Goal: Find specific page/section: Find specific page/section

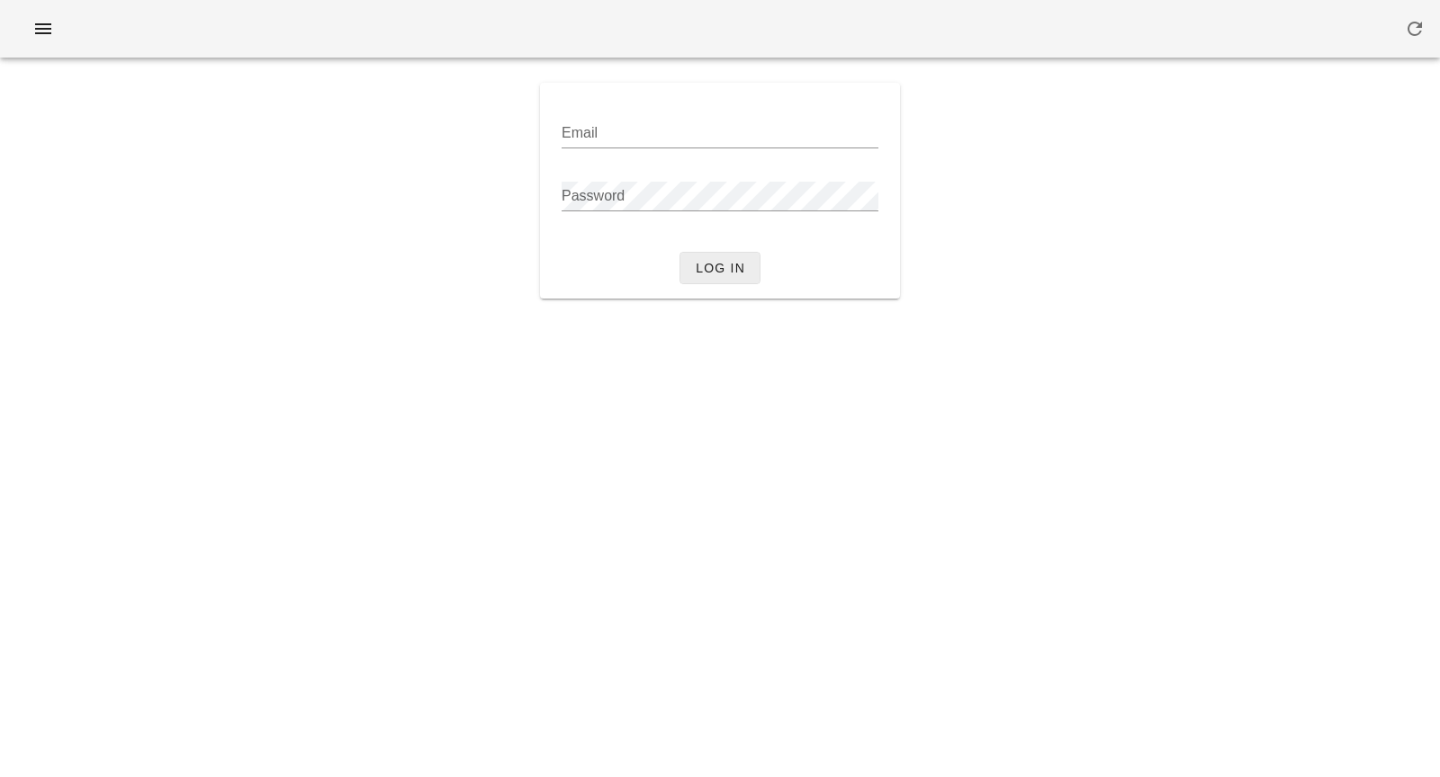
type input "[PERSON_NAME][EMAIL_ADDRESS][DOMAIN_NAME]"
click at [732, 274] on span "Log in" at bounding box center [720, 268] width 50 height 14
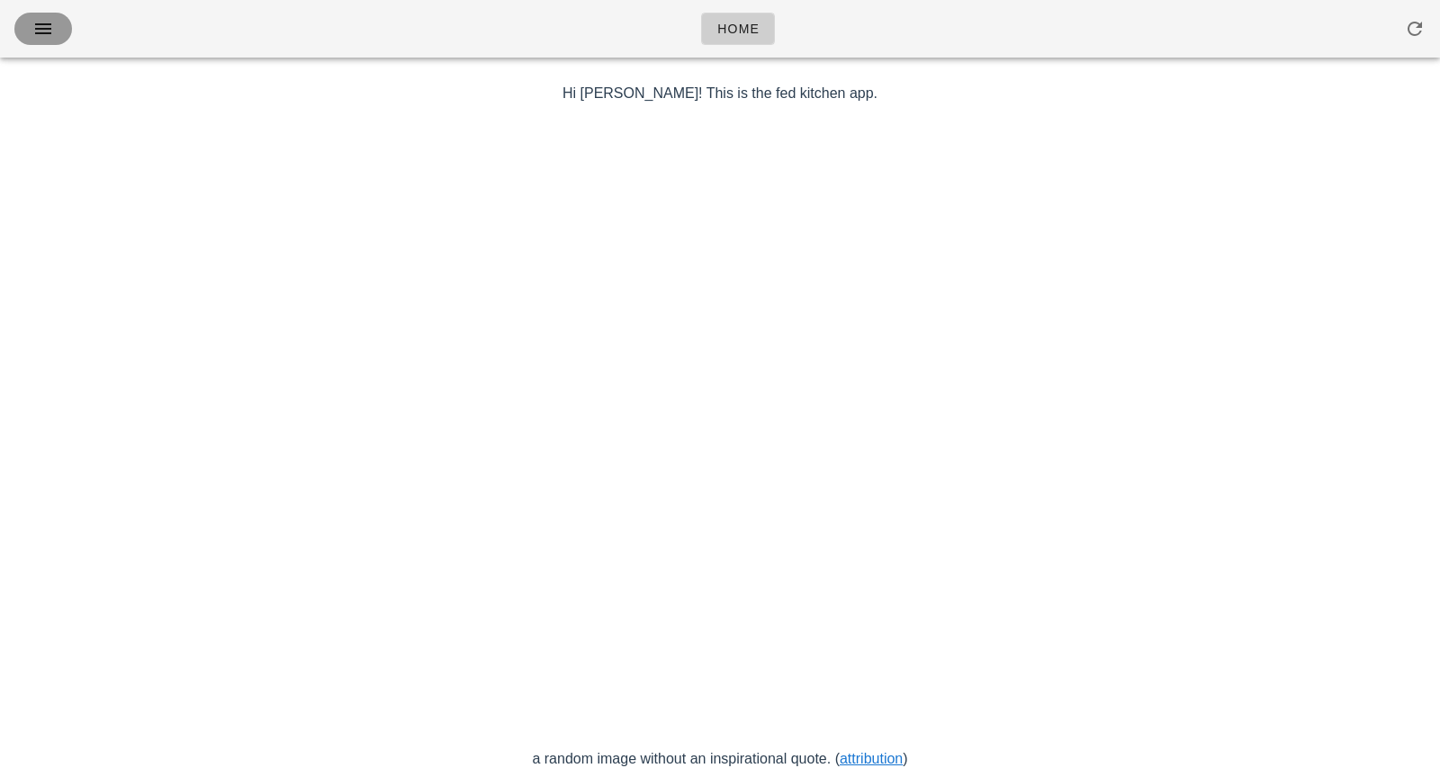
click at [41, 27] on icon "button" at bounding box center [43, 29] width 22 height 22
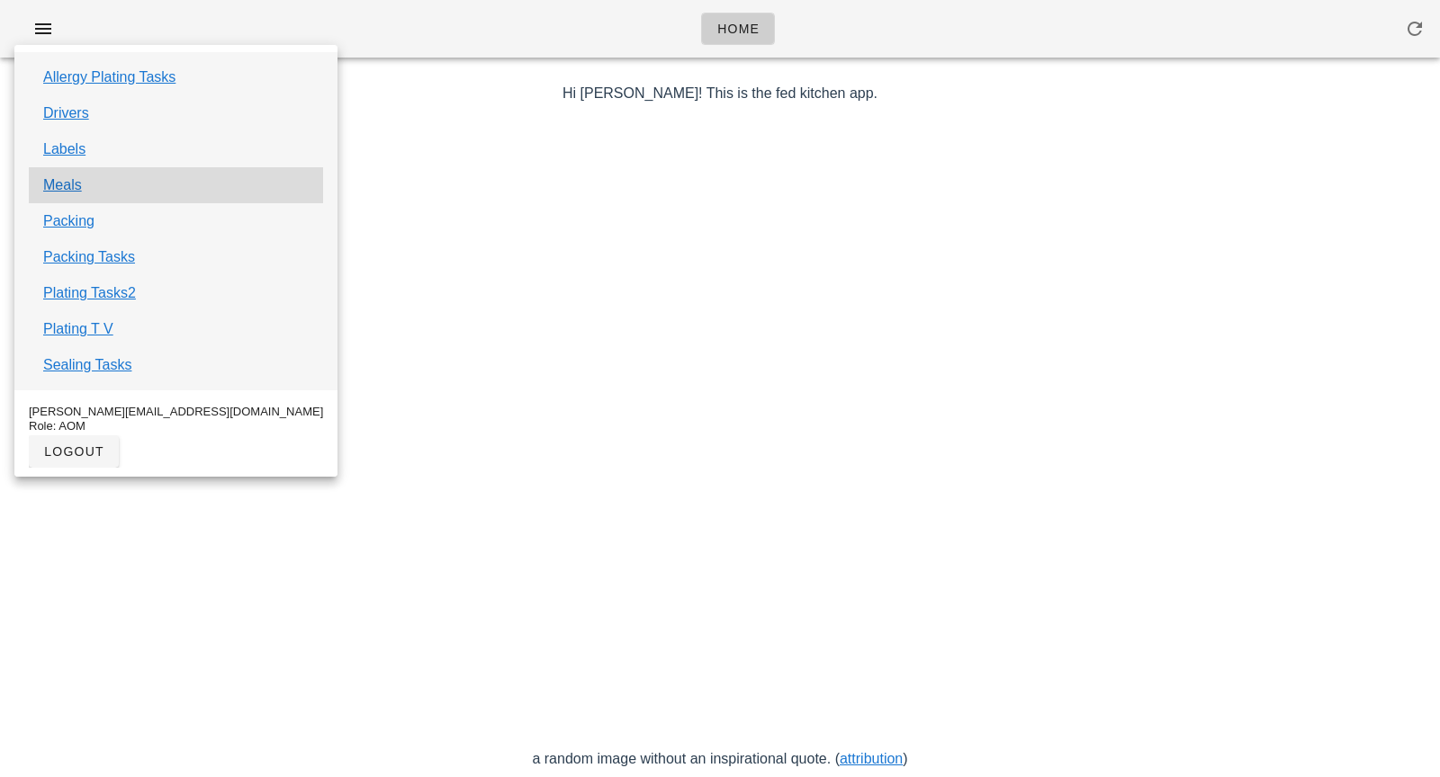
click at [87, 192] on div "Meals" at bounding box center [176, 185] width 294 height 36
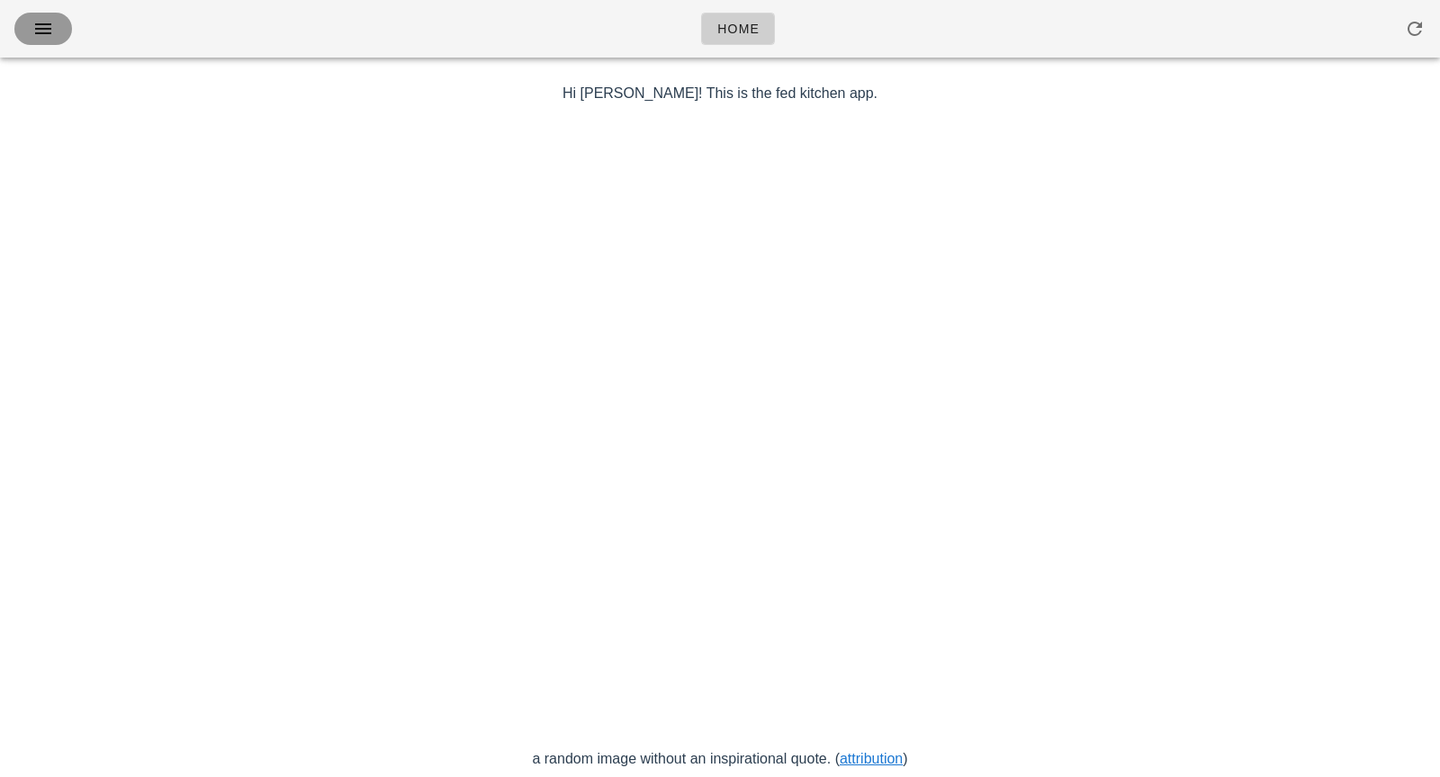
click at [46, 44] on button "button" at bounding box center [43, 29] width 58 height 32
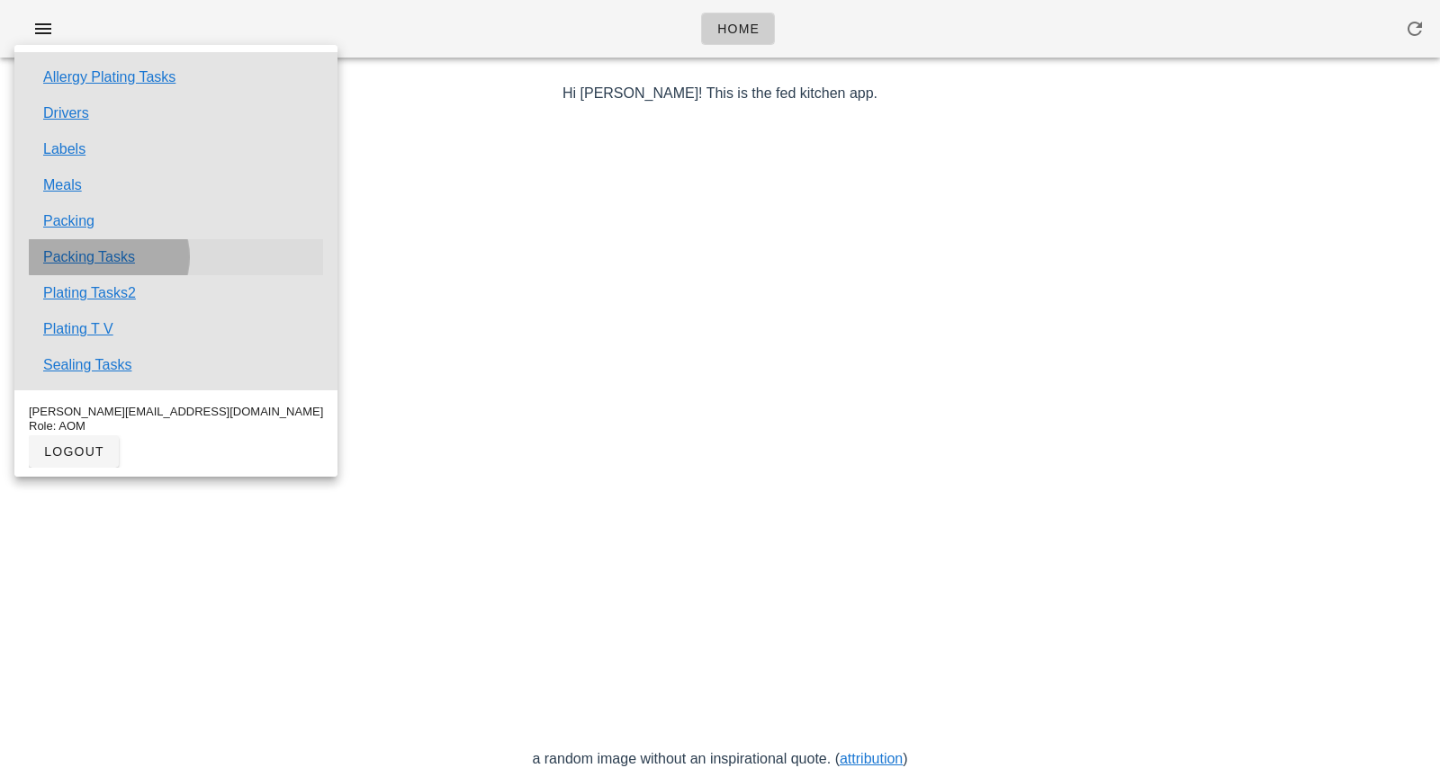
click at [90, 265] on link "Packing Tasks" at bounding box center [89, 258] width 92 height 22
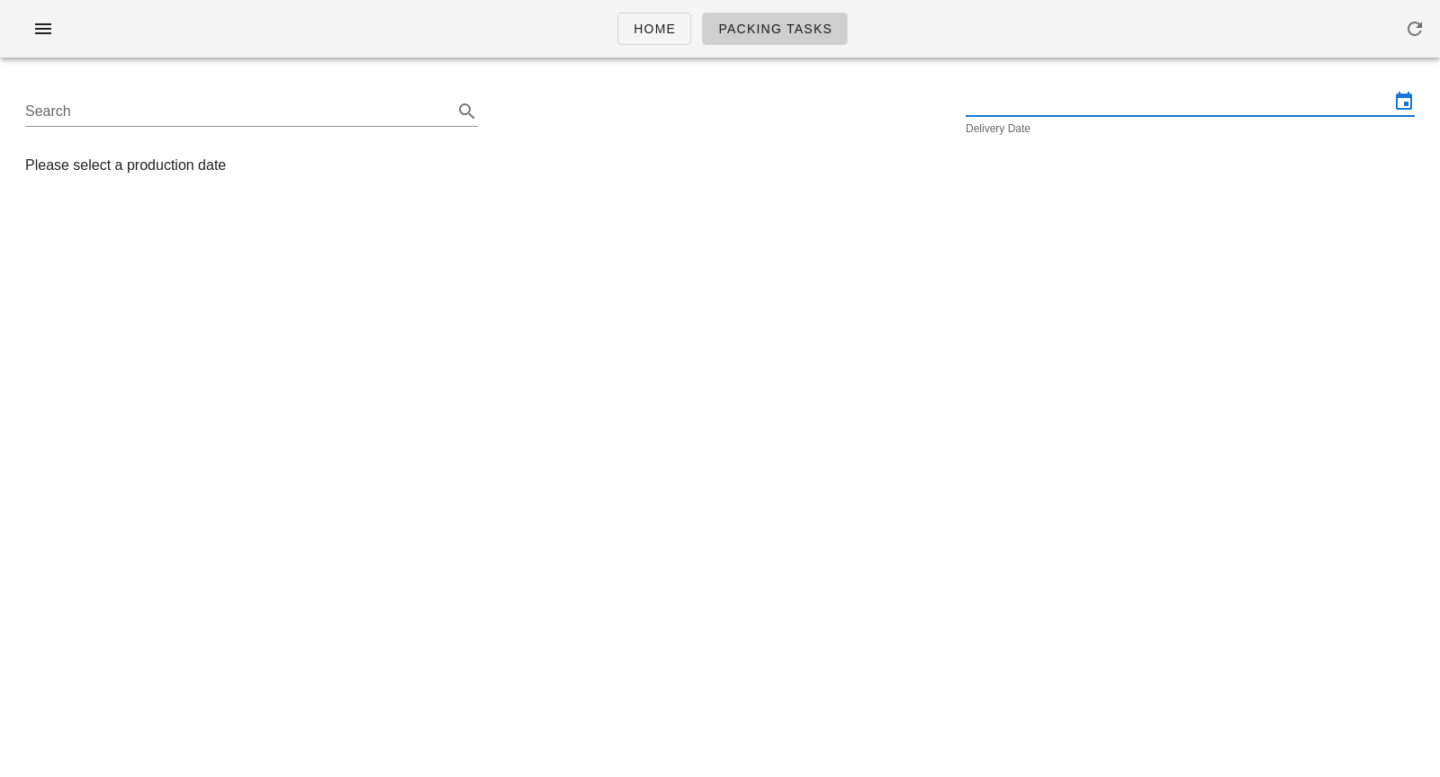
click at [1006, 104] on input "text" at bounding box center [1177, 101] width 424 height 29
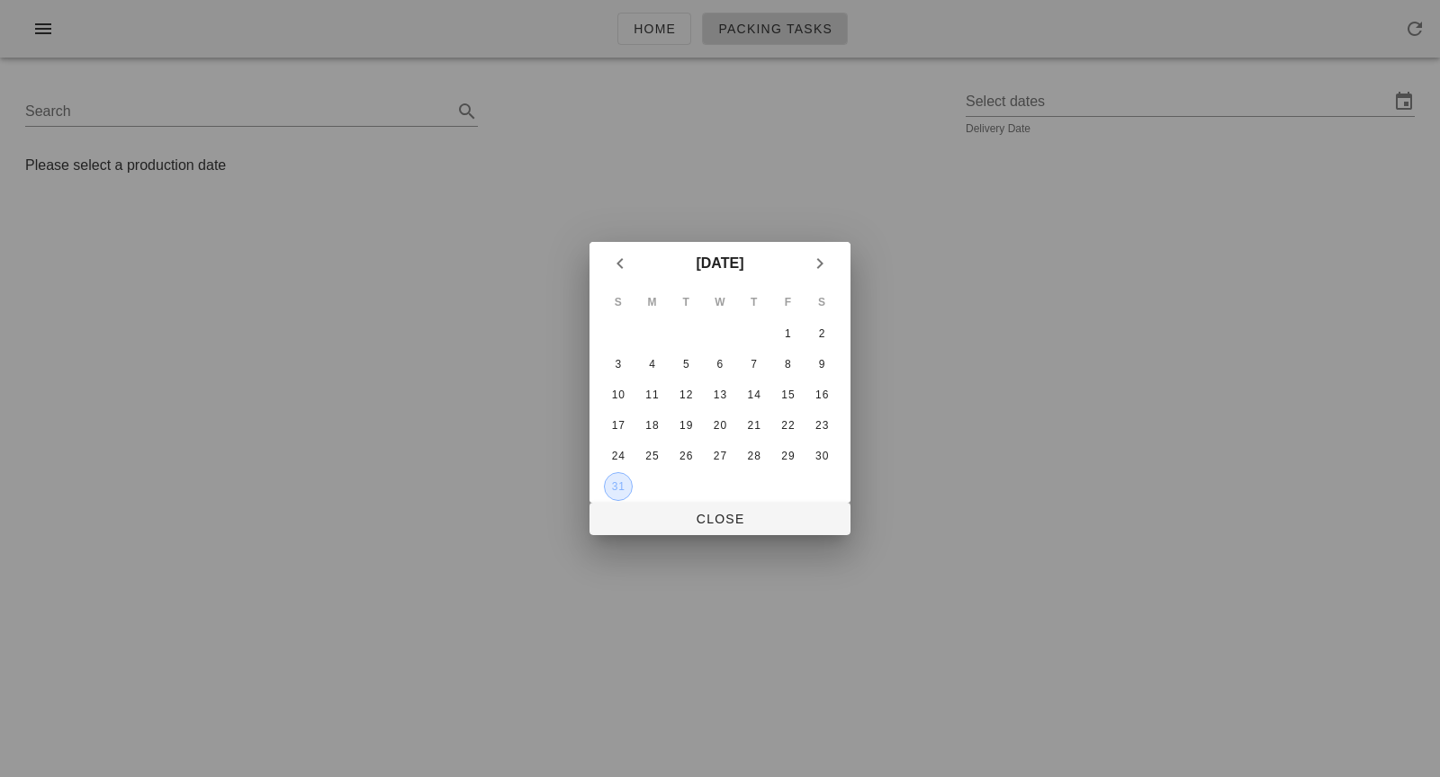
click at [624, 488] on div "31" at bounding box center [618, 486] width 27 height 13
click at [678, 520] on span "Close" at bounding box center [720, 519] width 232 height 14
type input "[DATE]"
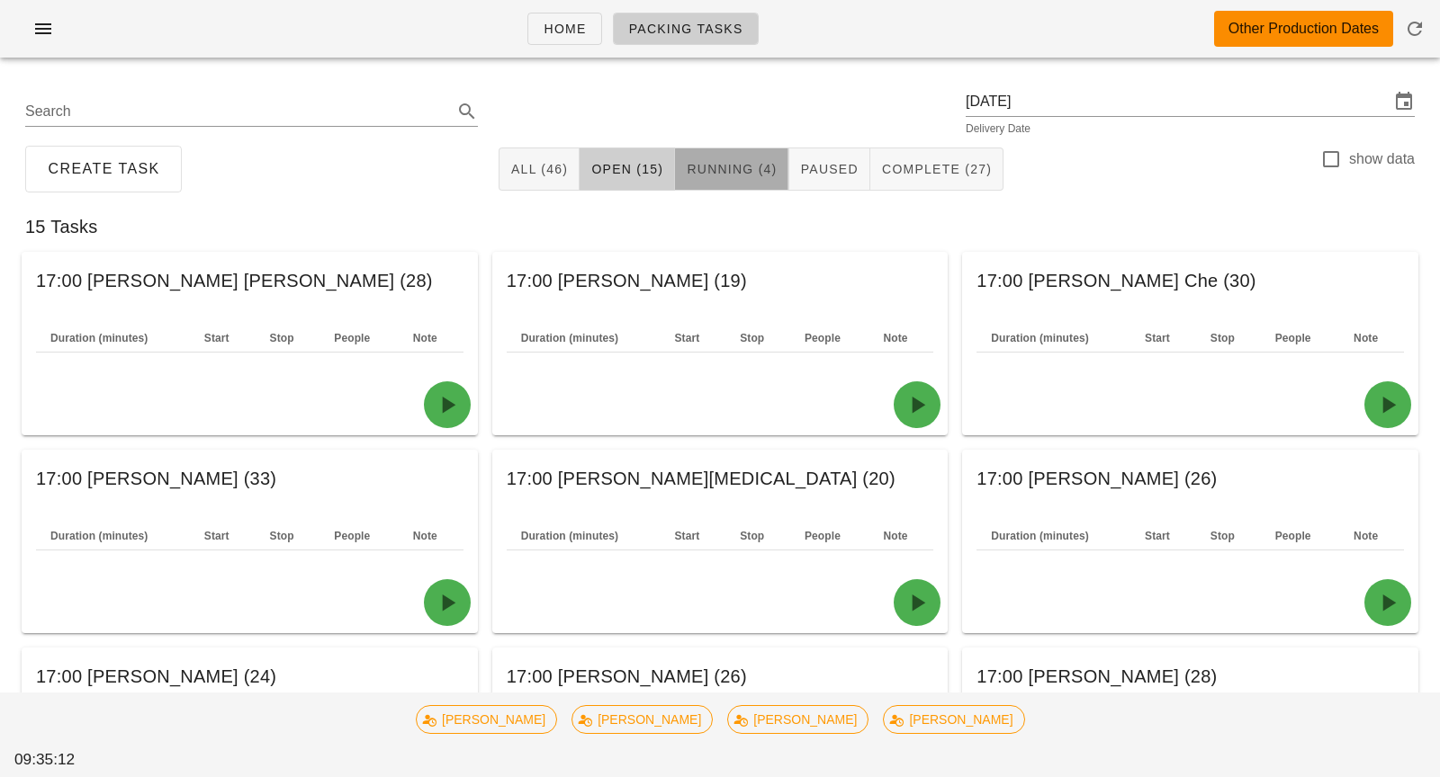
click at [747, 172] on span "Running (4)" at bounding box center [731, 169] width 91 height 14
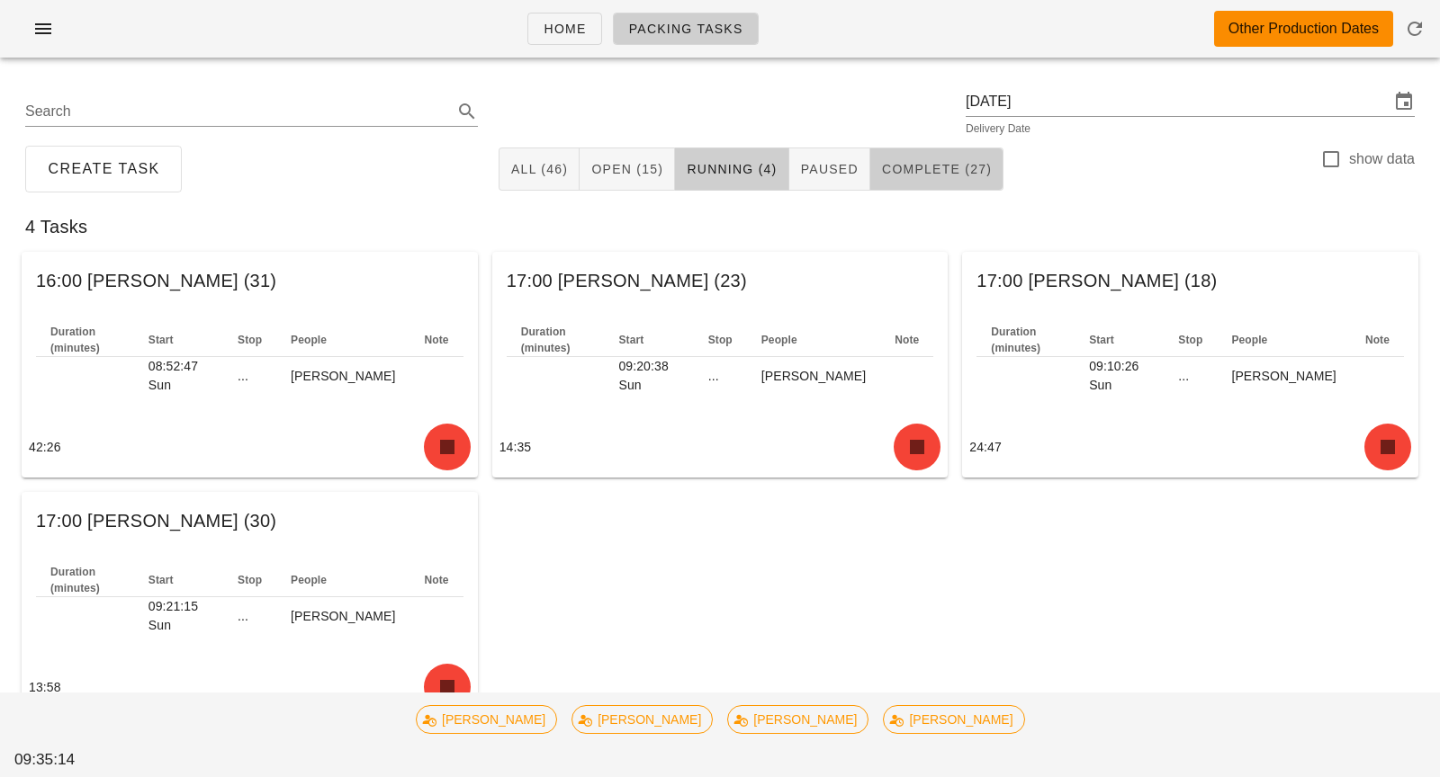
click at [894, 175] on span "Complete (27)" at bounding box center [936, 169] width 111 height 14
